Goal: Information Seeking & Learning: Learn about a topic

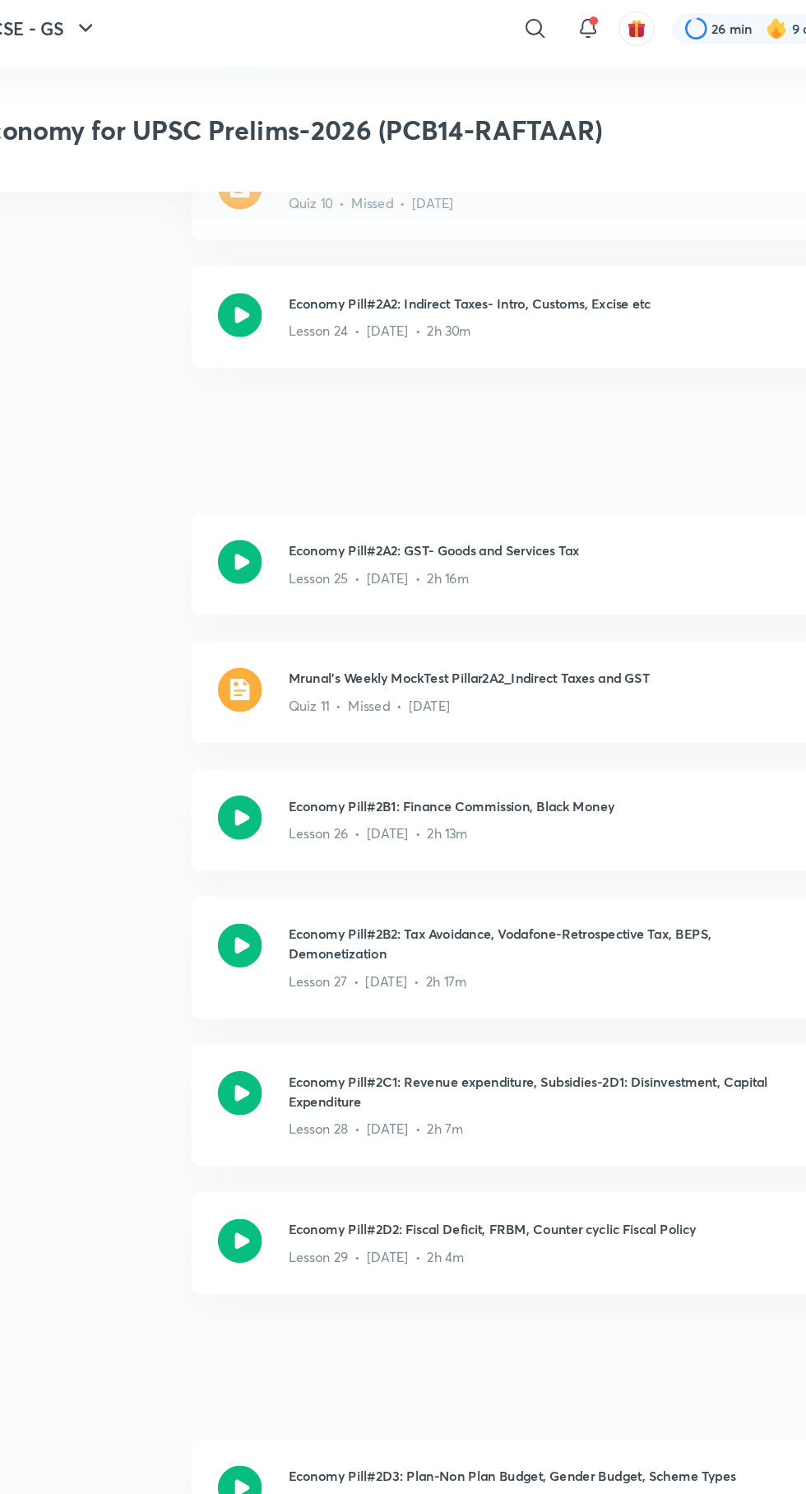
scroll to position [4537, 0]
